Goal: Use online tool/utility: Utilize a website feature to perform a specific function

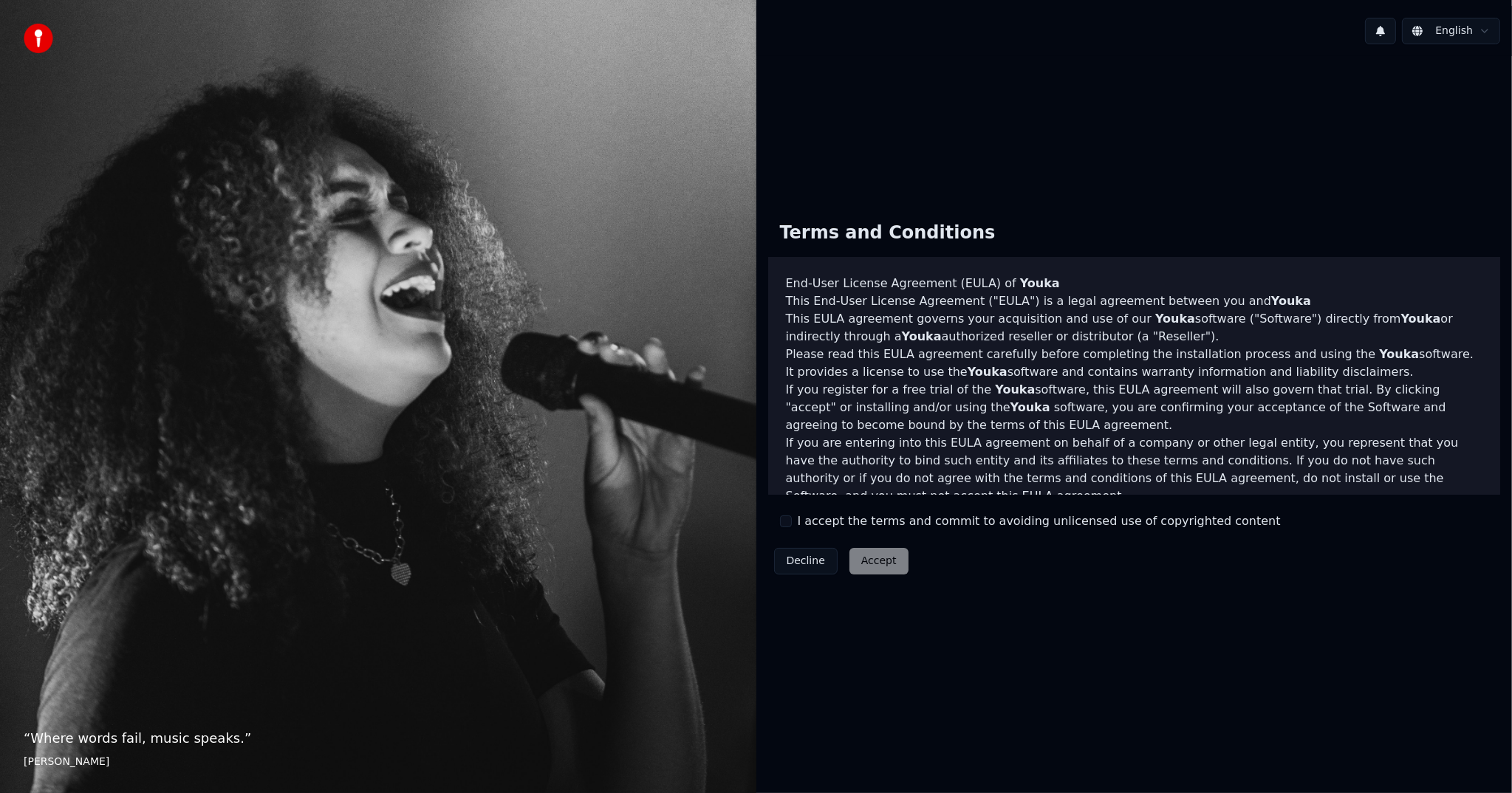
click at [879, 563] on div "Decline Accept" at bounding box center [841, 561] width 146 height 38
click at [788, 520] on button "I accept the terms and commit to avoiding unlicensed use of copyrighted content" at bounding box center [786, 521] width 12 height 12
drag, startPoint x: 867, startPoint y: 556, endPoint x: 875, endPoint y: 558, distance: 8.2
click at [868, 556] on button "Accept" at bounding box center [879, 561] width 59 height 27
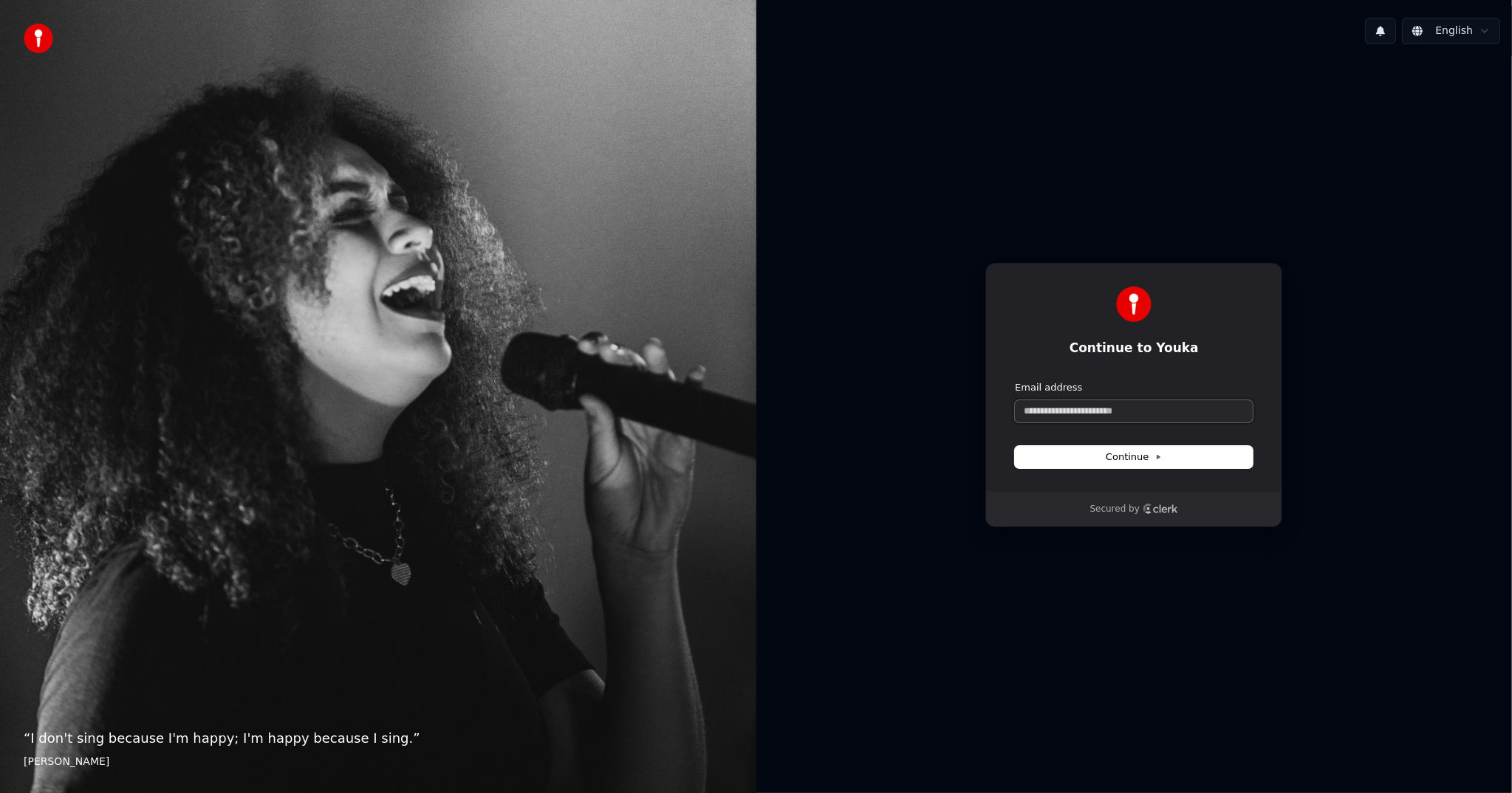
drag, startPoint x: 1074, startPoint y: 414, endPoint x: 1078, endPoint y: 408, distance: 7.2
click at [1075, 411] on input "Email address" at bounding box center [1133, 411] width 238 height 22
click at [1078, 408] on input "Email address" at bounding box center [1133, 411] width 238 height 22
type input "*"
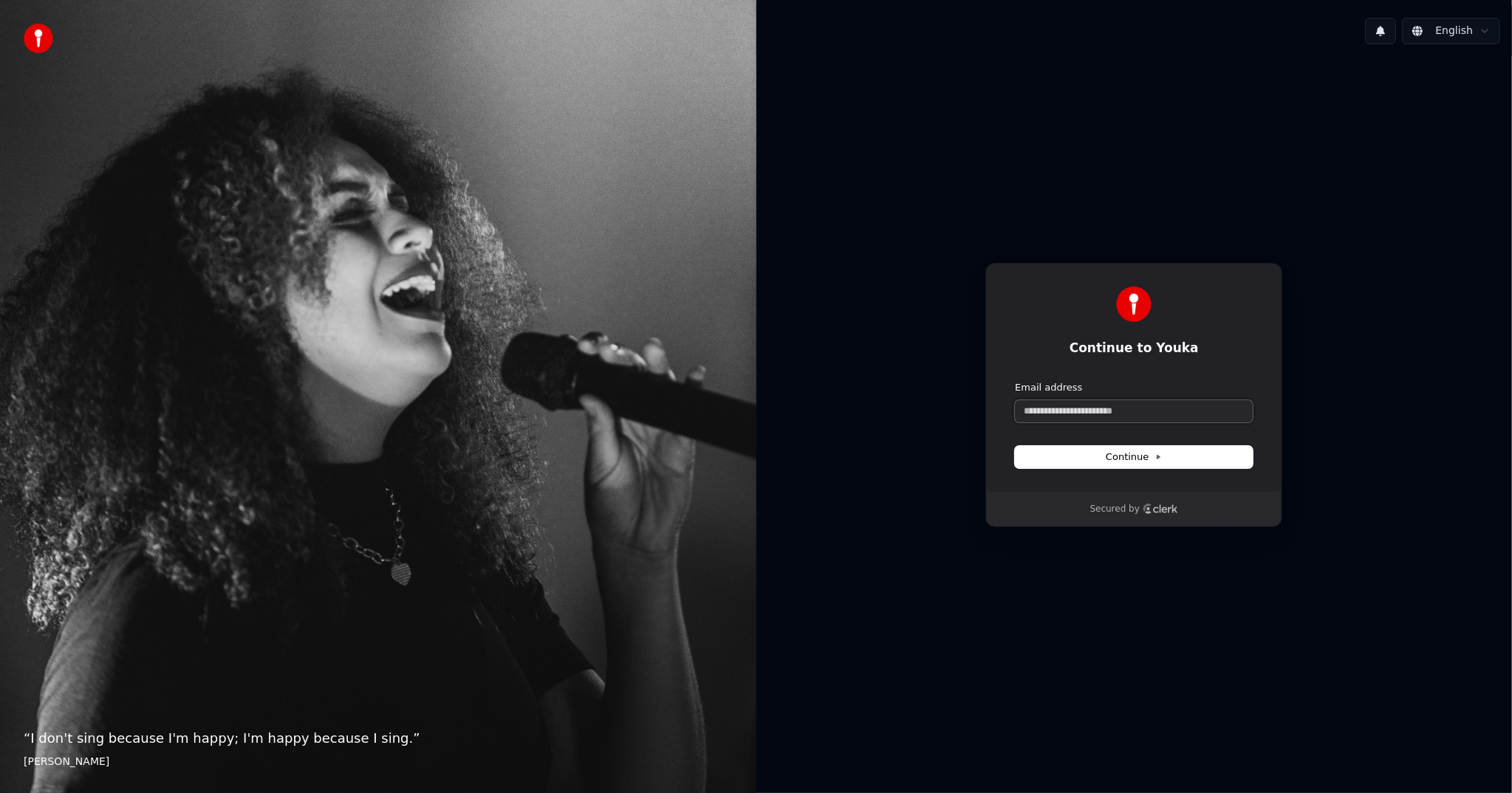
drag, startPoint x: 1110, startPoint y: 414, endPoint x: 1119, endPoint y: 407, distance: 11.4
click at [1119, 407] on input "Email address" at bounding box center [1133, 411] width 238 height 22
click at [1038, 405] on input "Email address" at bounding box center [1133, 411] width 238 height 22
click at [1028, 409] on input "Email address" at bounding box center [1133, 411] width 238 height 22
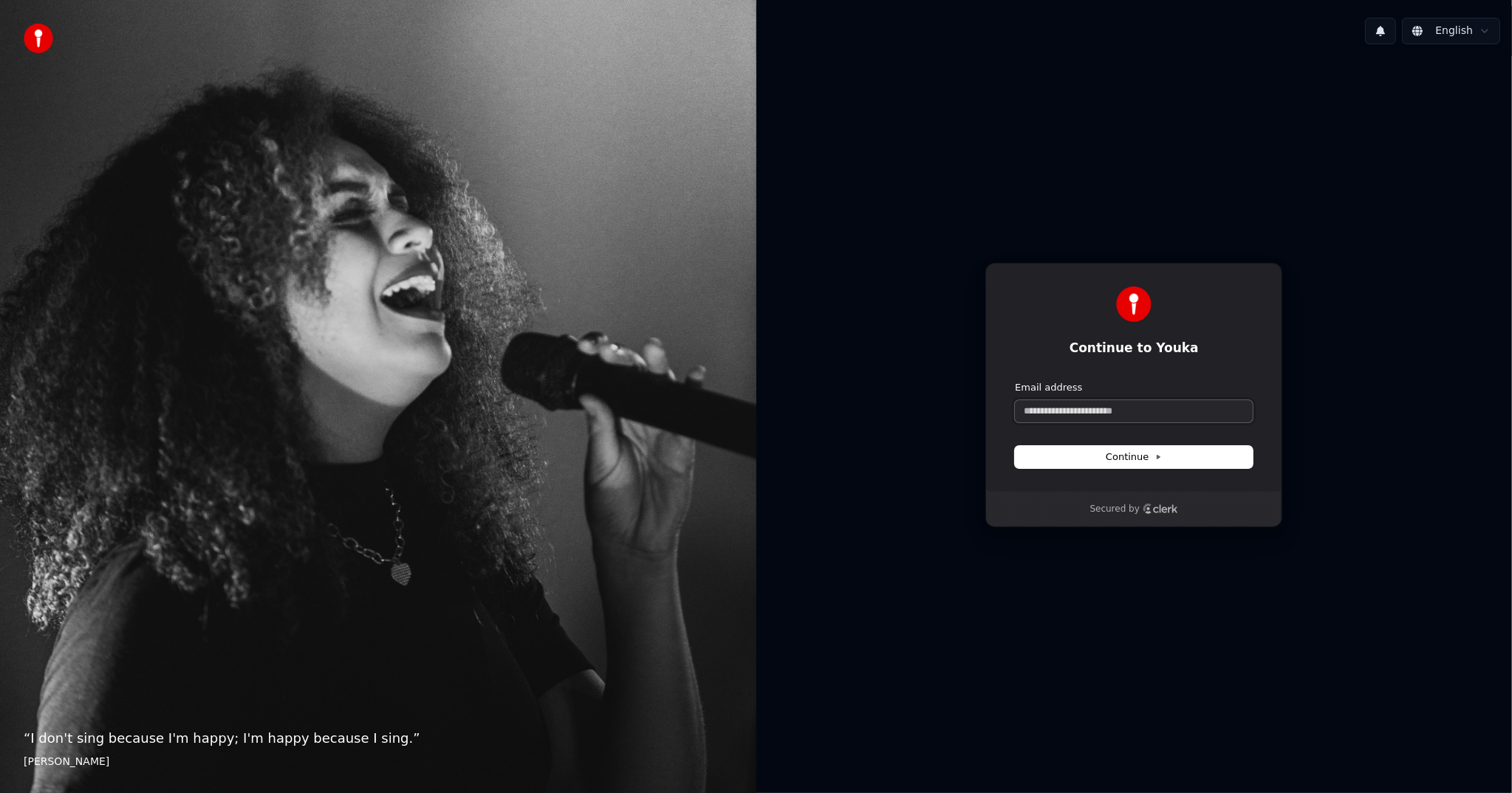
click at [1028, 409] on input "Email address" at bounding box center [1133, 411] width 238 height 22
click at [1125, 414] on input "Email address" at bounding box center [1133, 411] width 238 height 22
click at [1157, 463] on span "Continue" at bounding box center [1133, 457] width 56 height 13
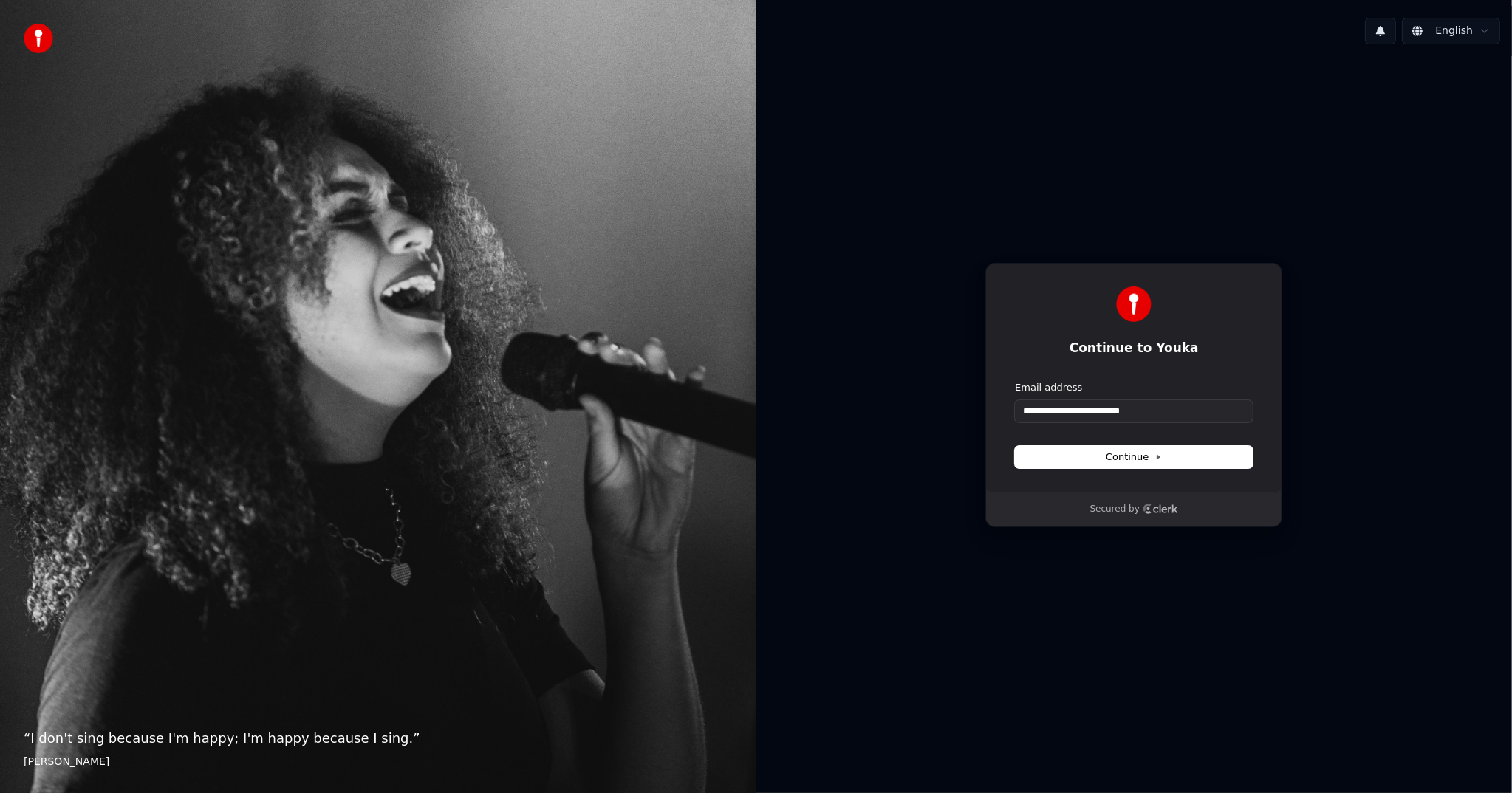
type input "**********"
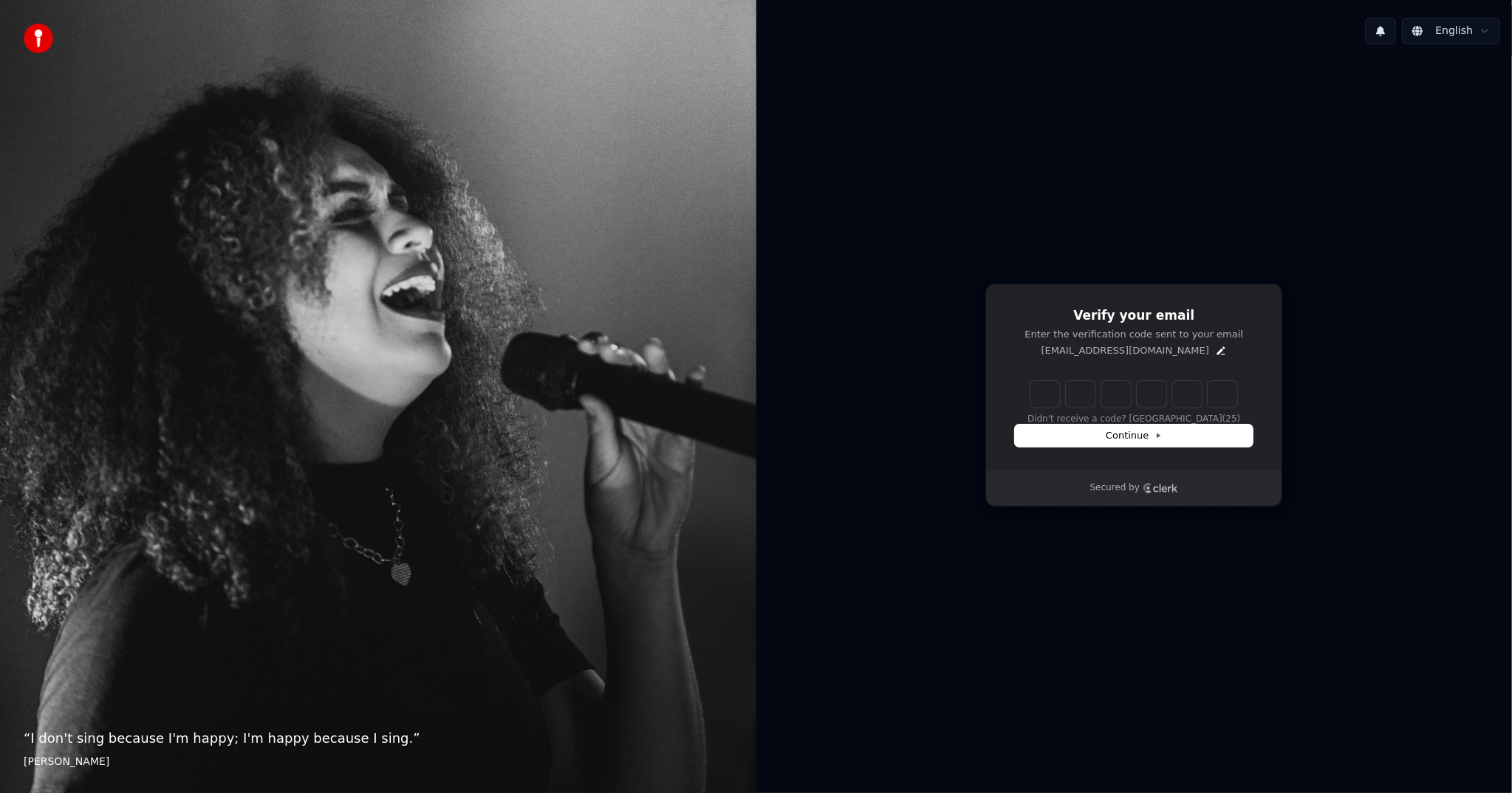
drag, startPoint x: 1032, startPoint y: 391, endPoint x: 1043, endPoint y: 392, distance: 11.0
click at [1032, 391] on input "Enter verification code" at bounding box center [1133, 394] width 206 height 27
type input "******"
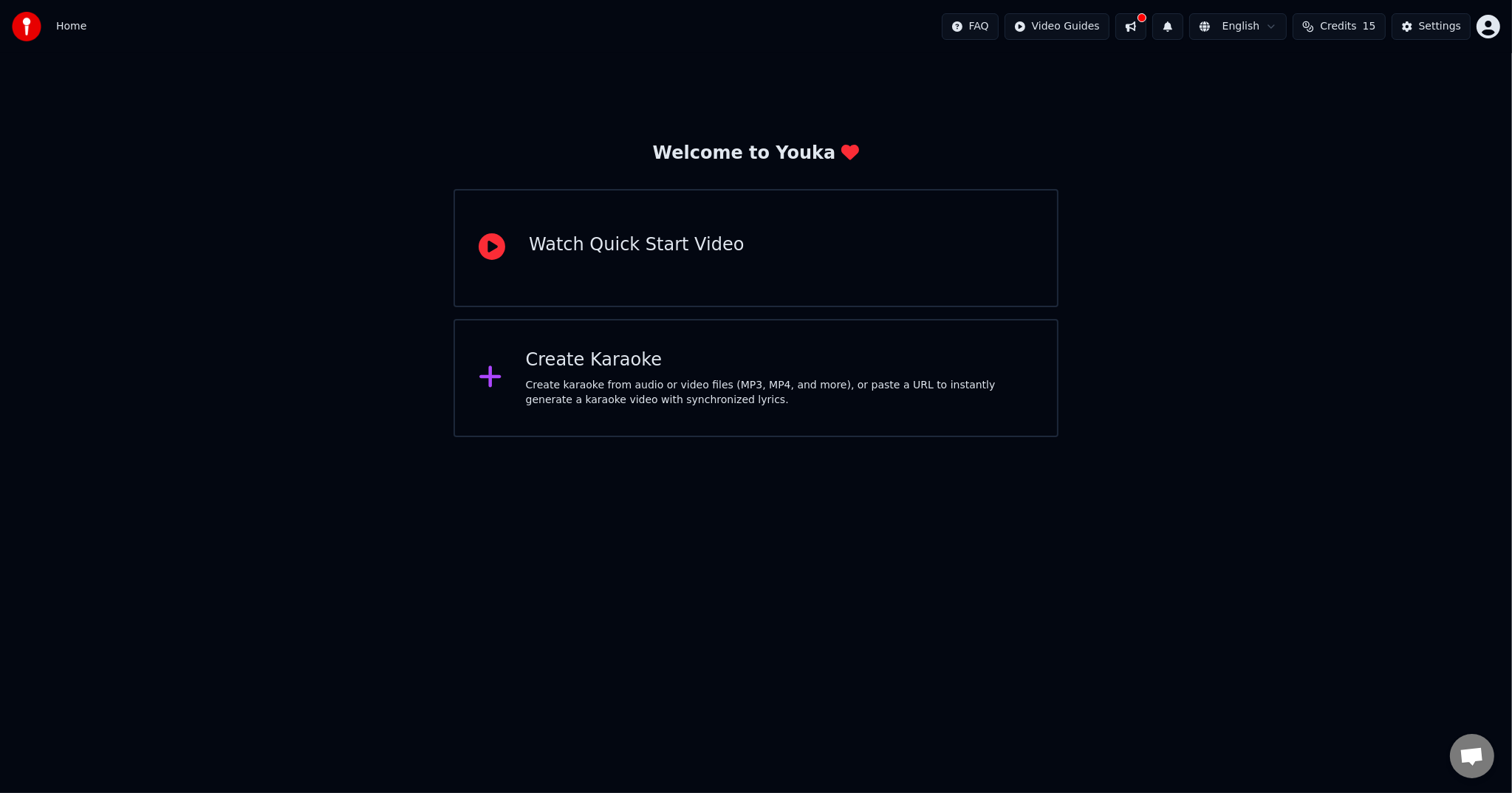
click at [736, 397] on div "Create karaoke from audio or video files (MP3, MP4, and more), or paste a URL t…" at bounding box center [780, 392] width 508 height 29
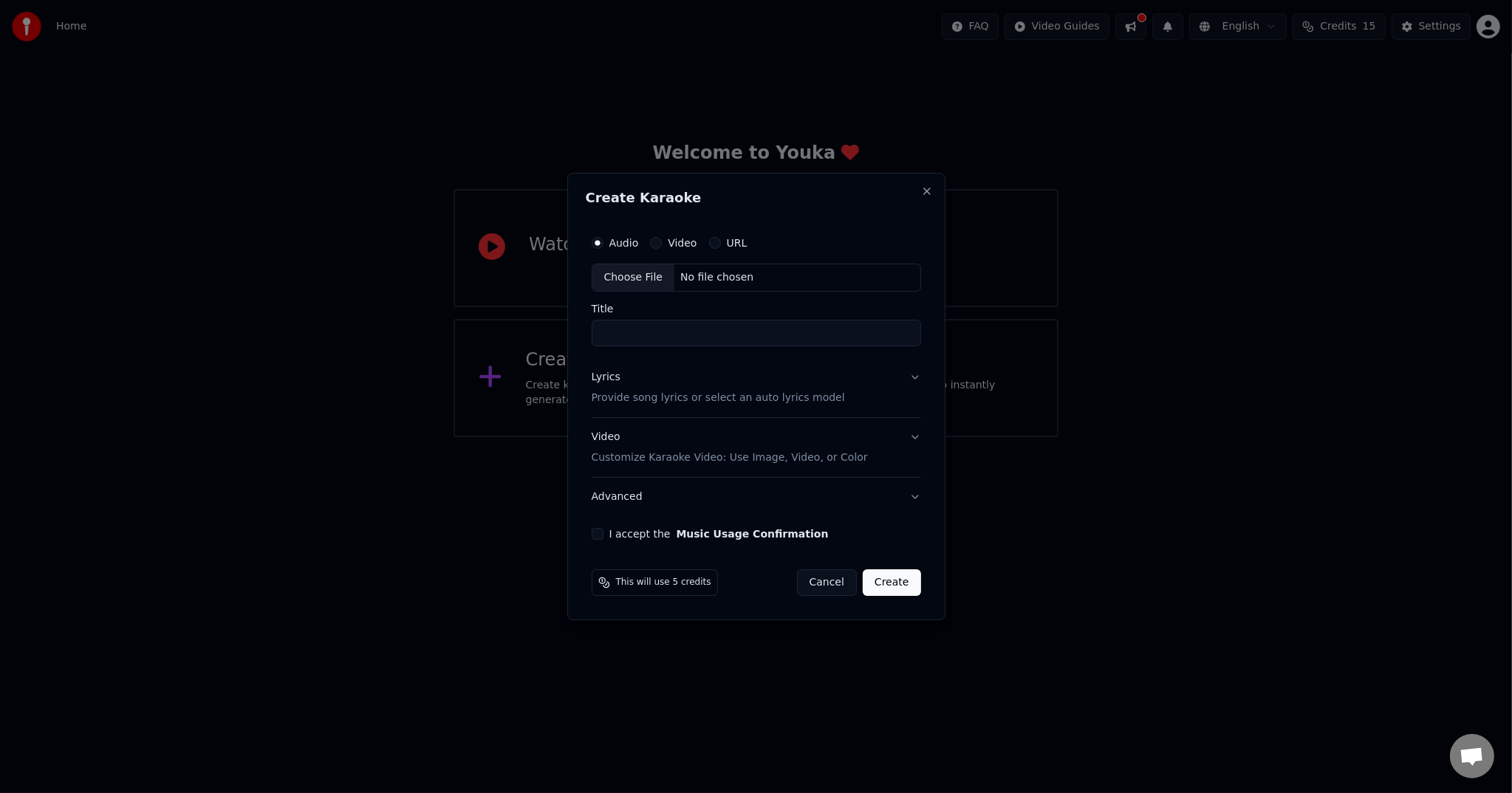
click at [656, 245] on button "Video" at bounding box center [656, 243] width 12 height 12
click at [900, 374] on button "Lyrics Provide song lyrics or select an auto lyrics model" at bounding box center [756, 387] width 330 height 59
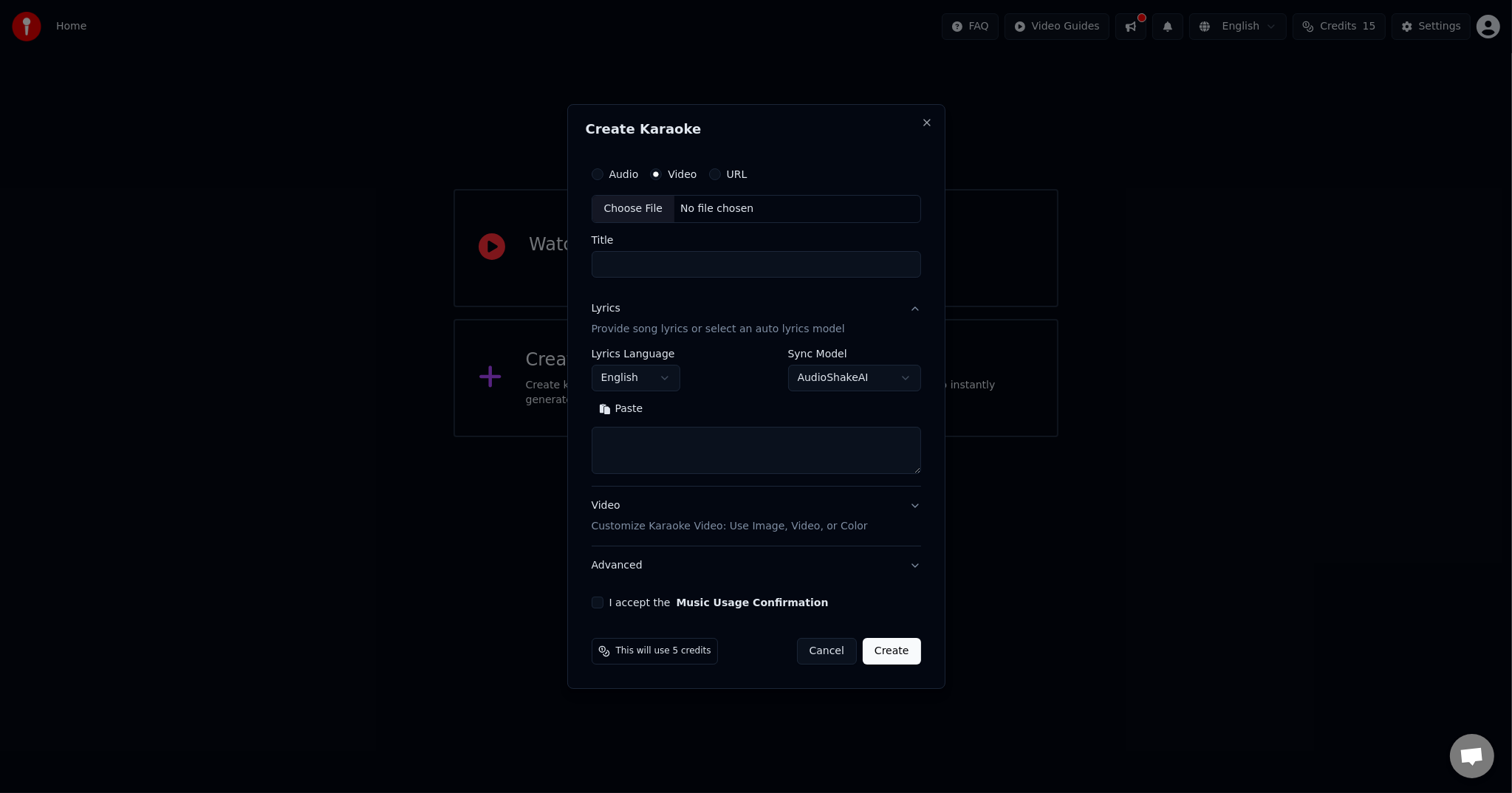
click at [642, 381] on body "**********" at bounding box center [756, 218] width 1512 height 437
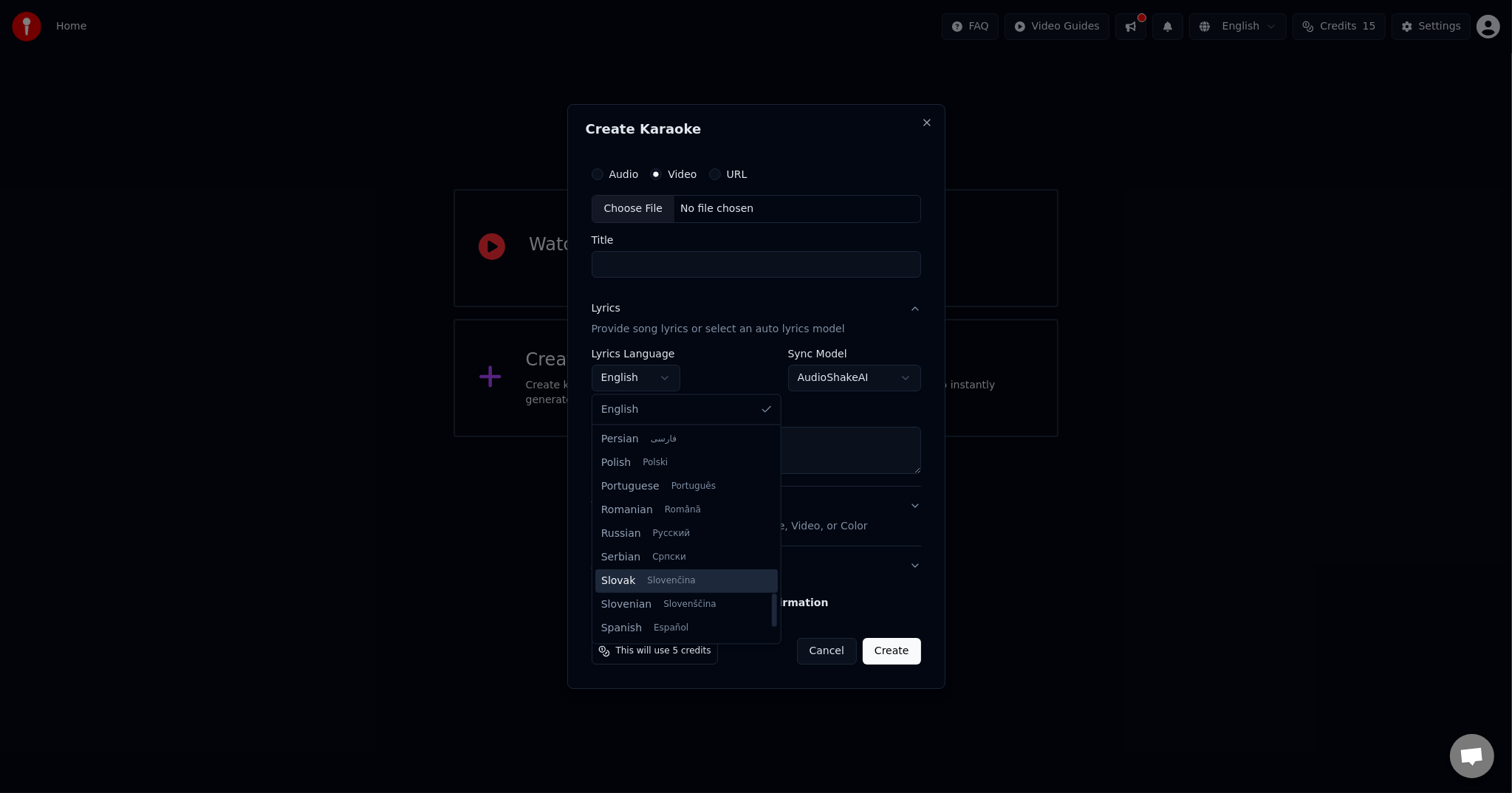
scroll to position [912, 0]
select select "**"
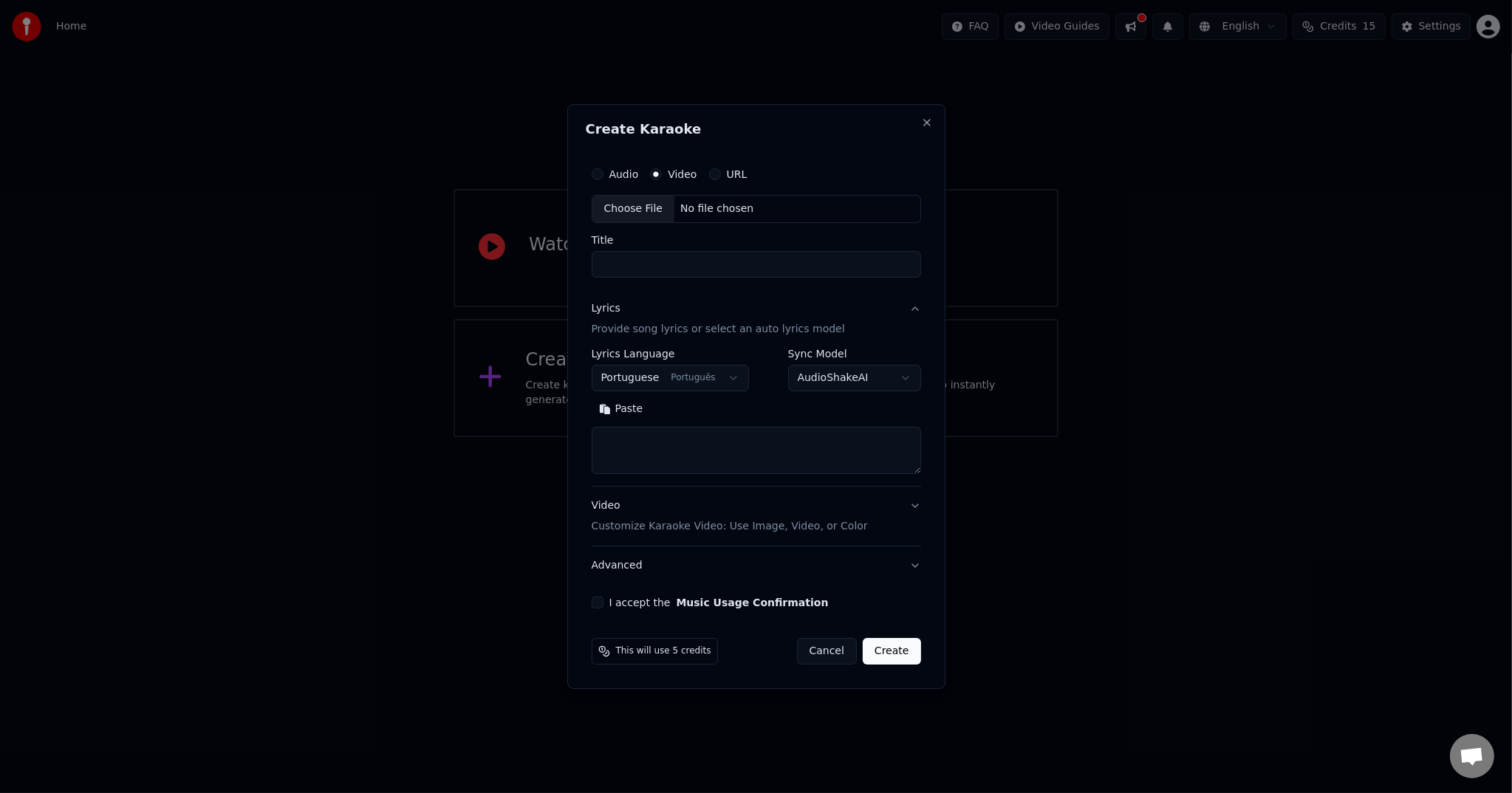
click at [745, 418] on div "Paste" at bounding box center [756, 409] width 330 height 23
click at [847, 380] on body "**********" at bounding box center [756, 218] width 1512 height 437
click at [1231, 469] on div at bounding box center [756, 396] width 1512 height 793
